Goal: Task Accomplishment & Management: Manage account settings

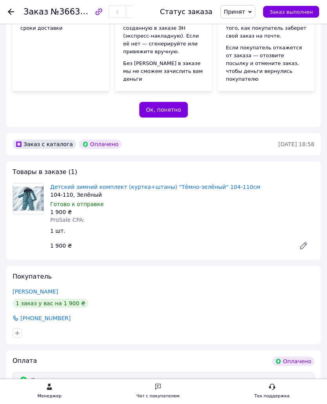
scroll to position [140, 0]
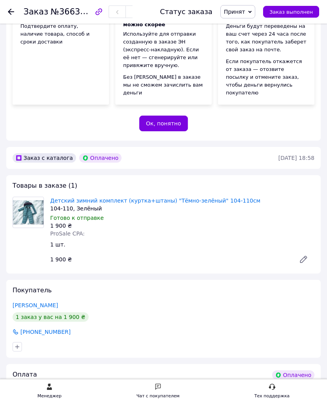
click at [10, 14] on icon at bounding box center [11, 12] width 6 height 6
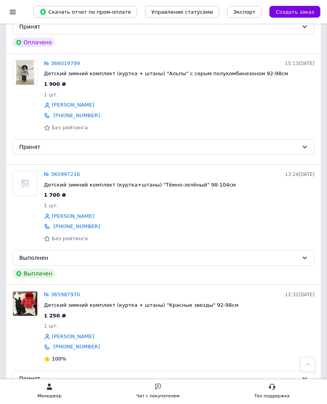
scroll to position [2138, 0]
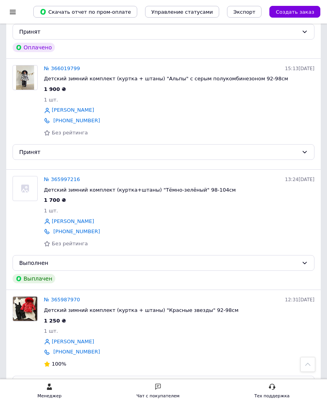
click at [65, 65] on link "№ 366019799" at bounding box center [62, 68] width 36 height 6
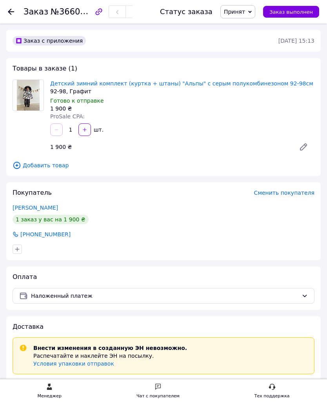
click at [154, 85] on link "Детский зимний комплект (куртка + штаны) "Альпы" с серым полукомбинезоном 92-98…" at bounding box center [181, 83] width 263 height 6
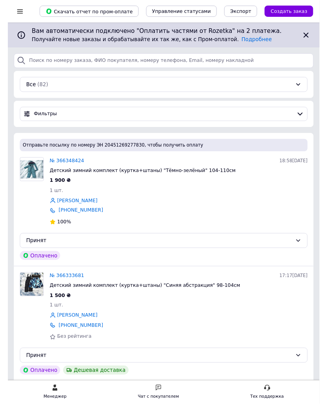
scroll to position [20, 0]
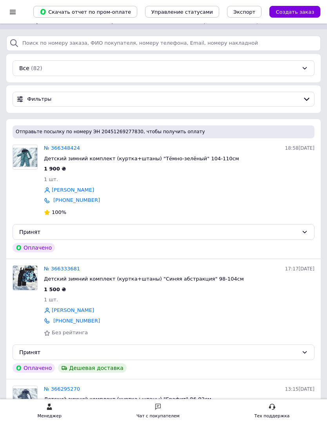
click at [67, 150] on link "№ 366348424" at bounding box center [62, 148] width 36 height 6
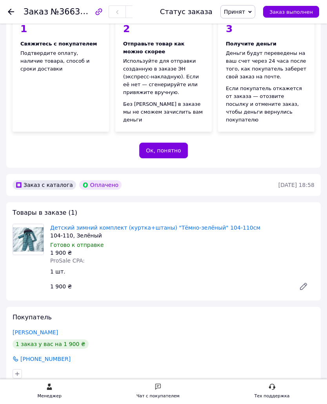
scroll to position [112, 0]
click at [204, 225] on link "Детский зимний комплект (куртка+штаны) "Тёмно-зелёный" 104-110см" at bounding box center [155, 228] width 210 height 6
